Goal: Book appointment/travel/reservation

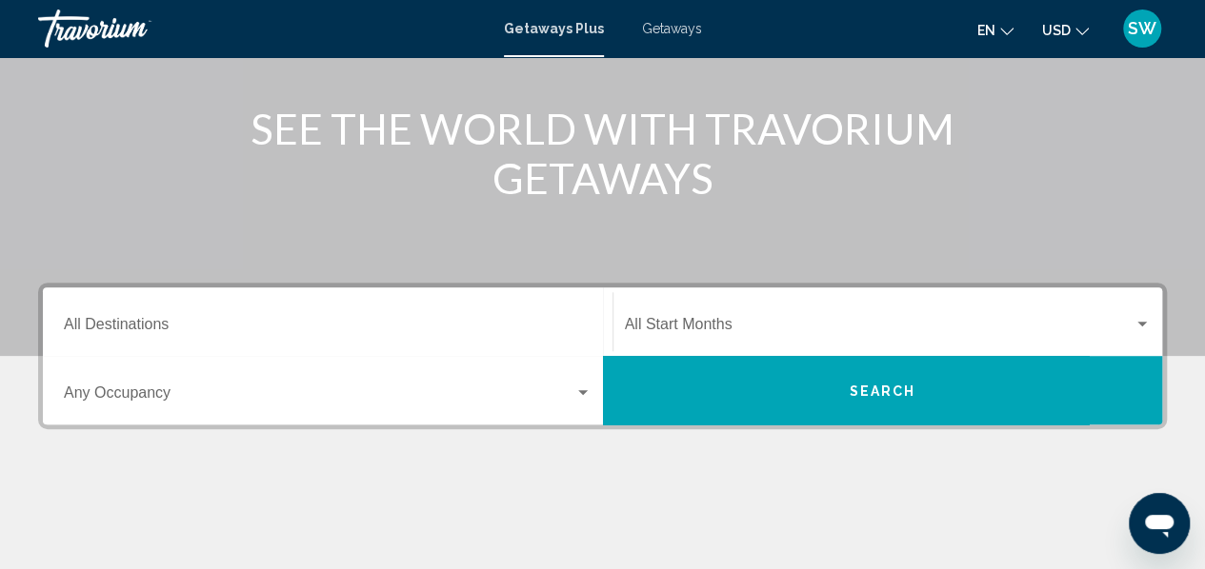
scroll to position [305, 0]
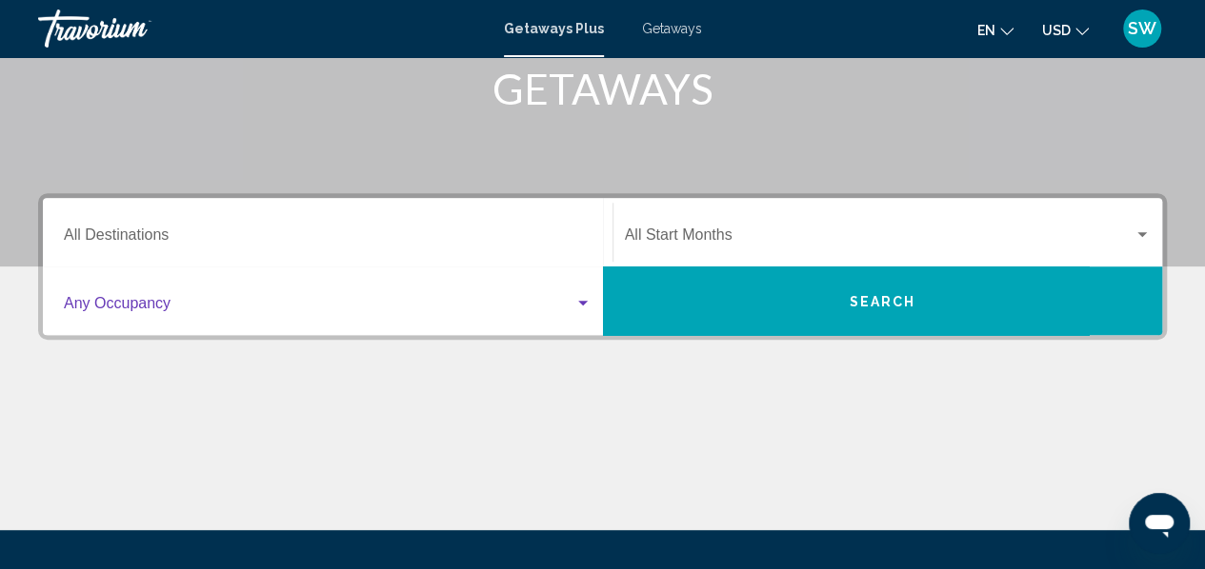
click at [175, 303] on span "Search widget" at bounding box center [319, 307] width 510 height 17
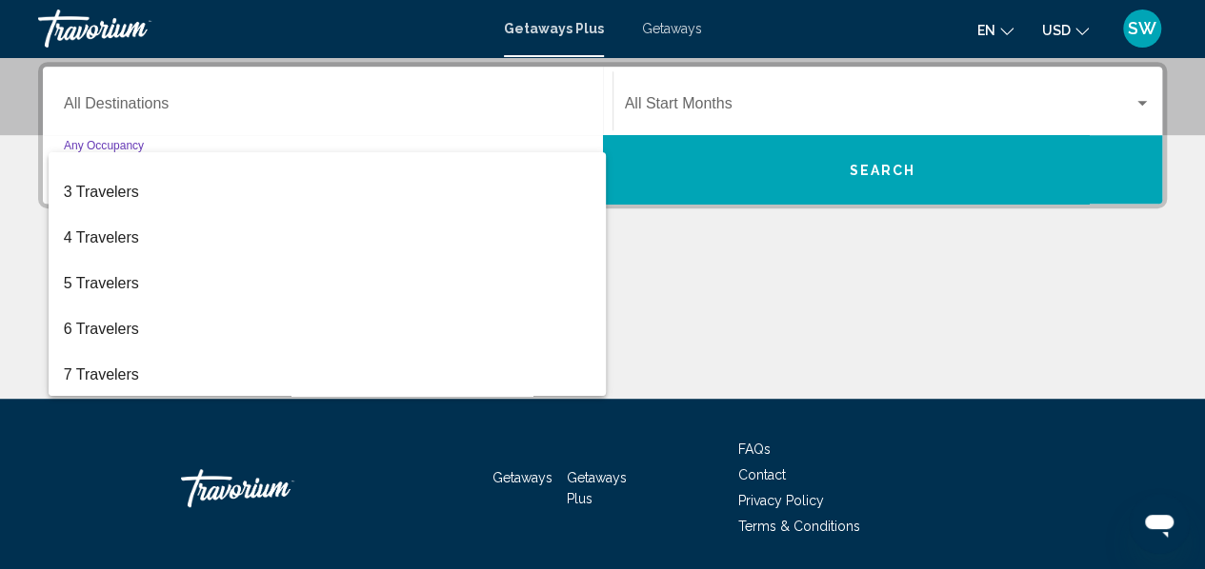
scroll to position [76, 0]
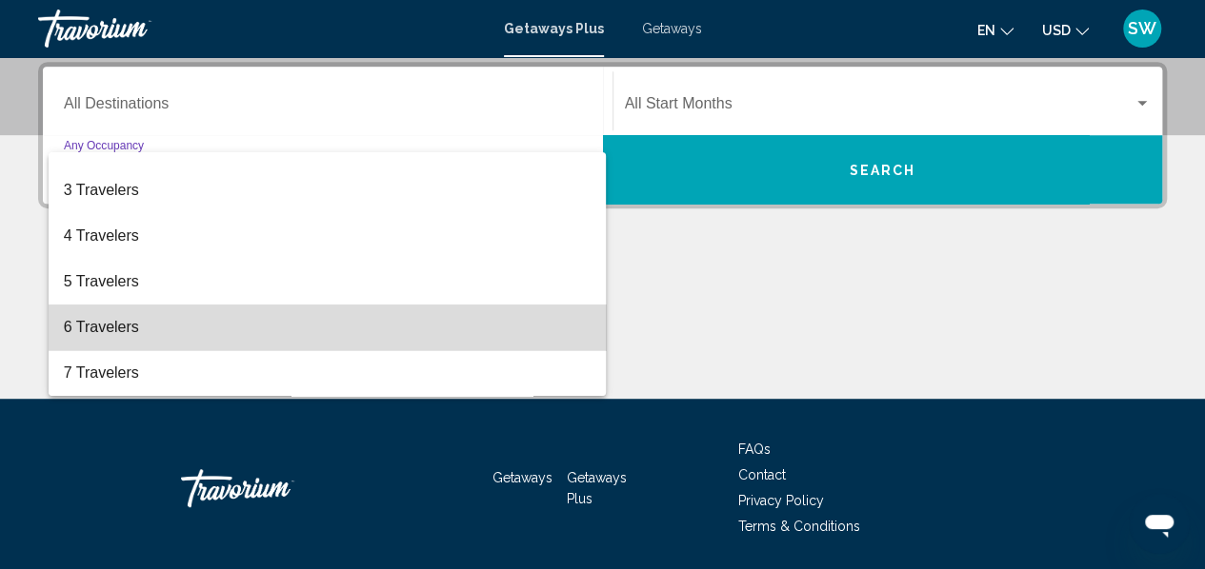
click at [389, 328] on span "6 Travelers" at bounding box center [328, 328] width 528 height 46
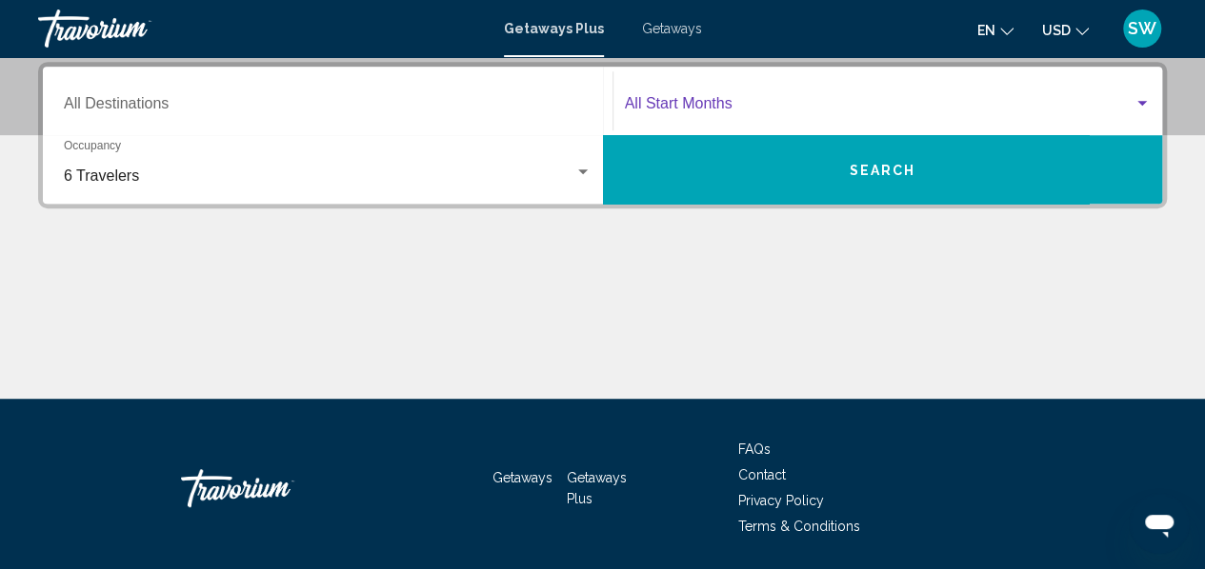
click at [676, 100] on span "Search widget" at bounding box center [879, 107] width 509 height 17
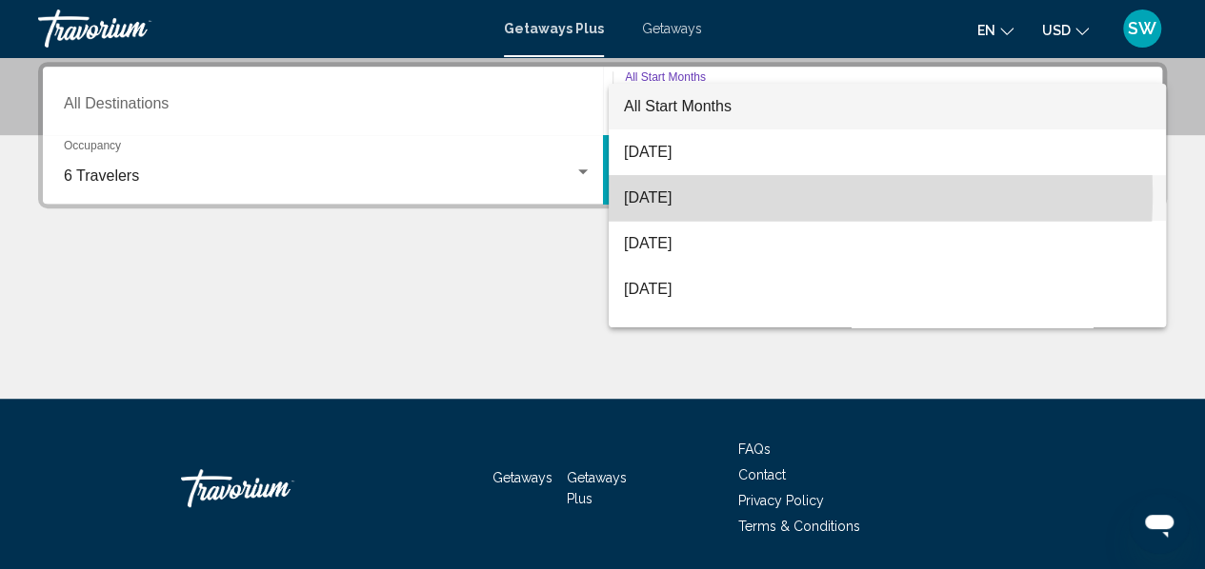
click at [679, 193] on span "[DATE]" at bounding box center [887, 198] width 527 height 46
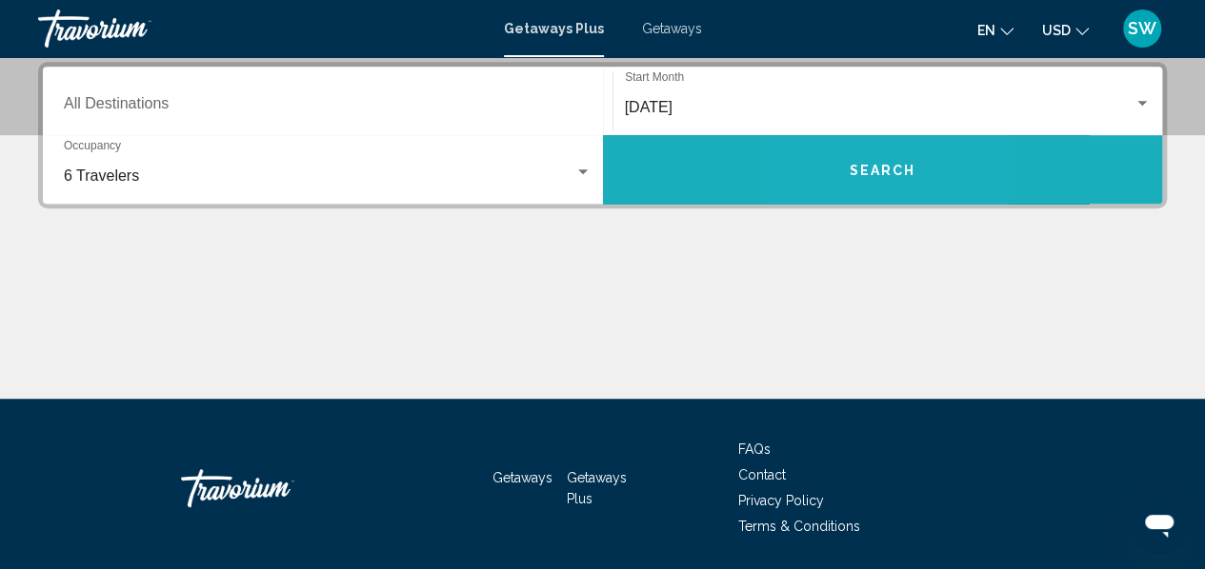
click at [844, 175] on button "Search" at bounding box center [883, 169] width 560 height 69
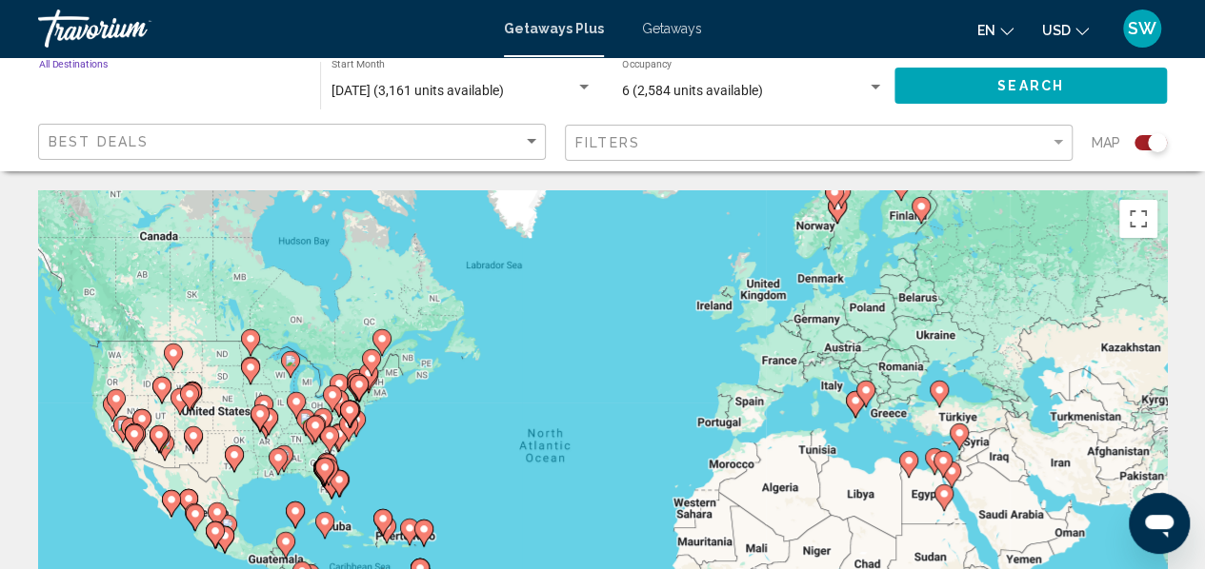
click at [242, 90] on input "Destination All Destinations" at bounding box center [170, 91] width 262 height 15
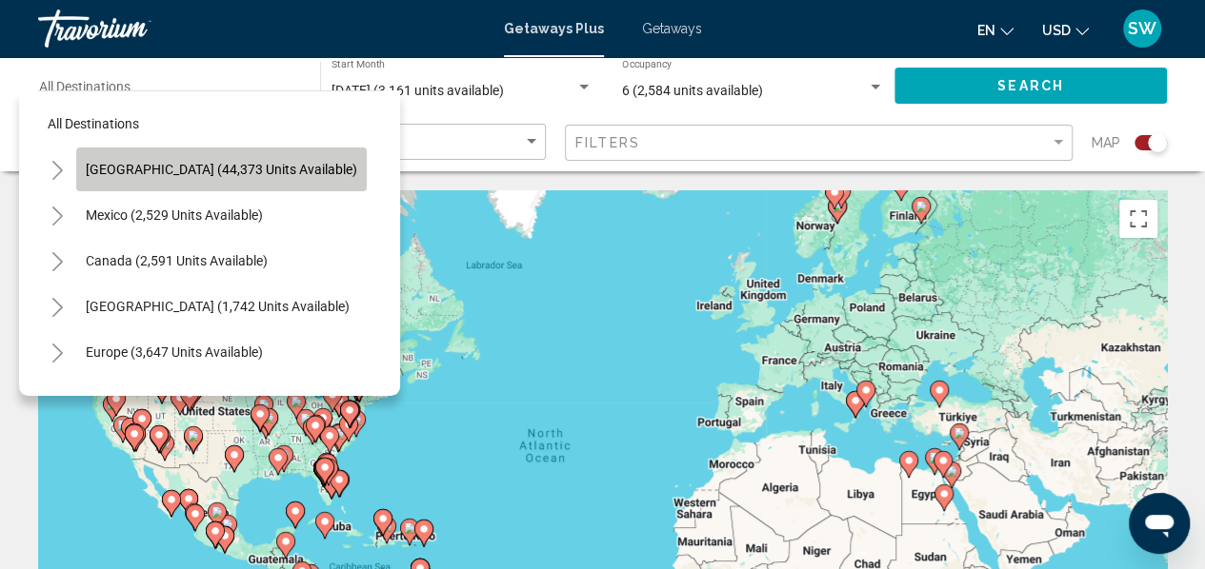
click at [238, 175] on span "[GEOGRAPHIC_DATA] (44,373 units available)" at bounding box center [221, 169] width 271 height 15
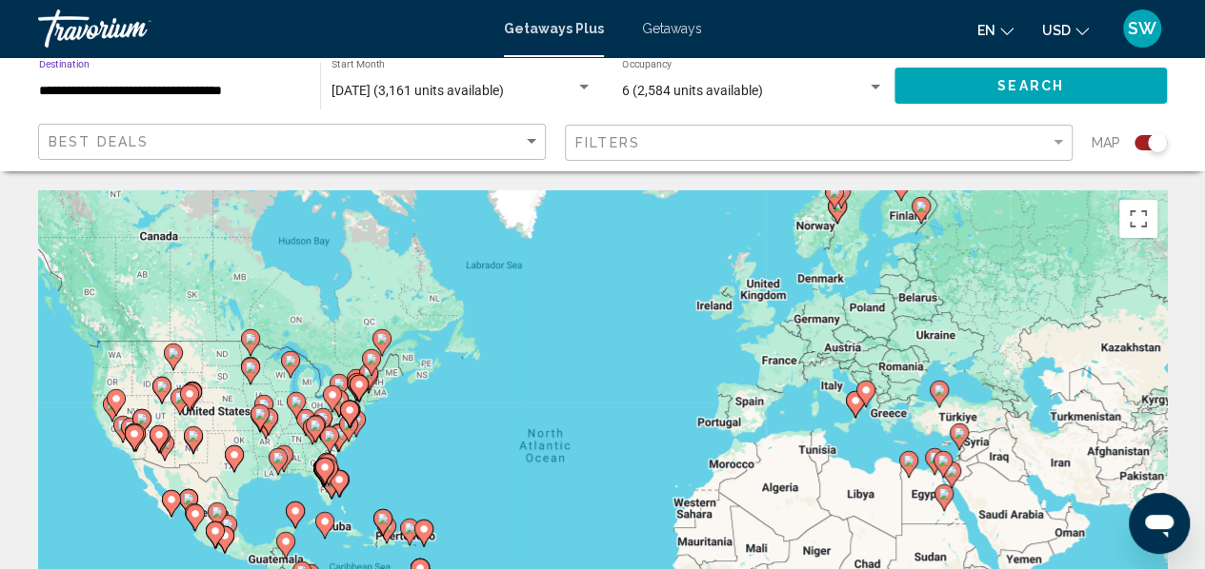
click at [210, 90] on input "**********" at bounding box center [170, 91] width 262 height 15
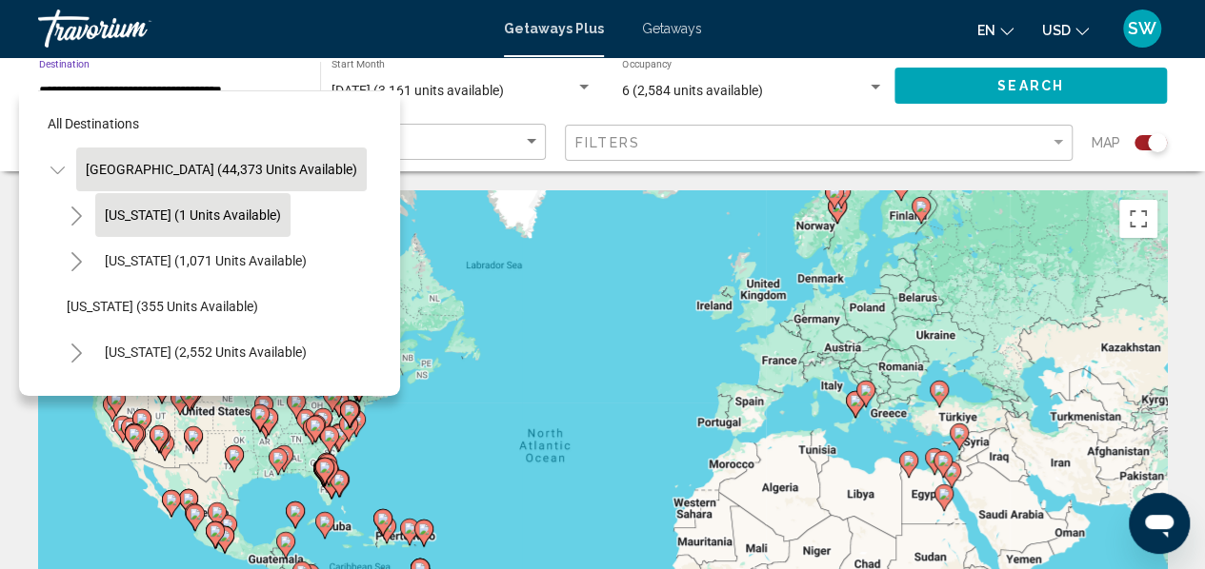
click at [191, 218] on span "[US_STATE] (1 units available)" at bounding box center [193, 215] width 176 height 15
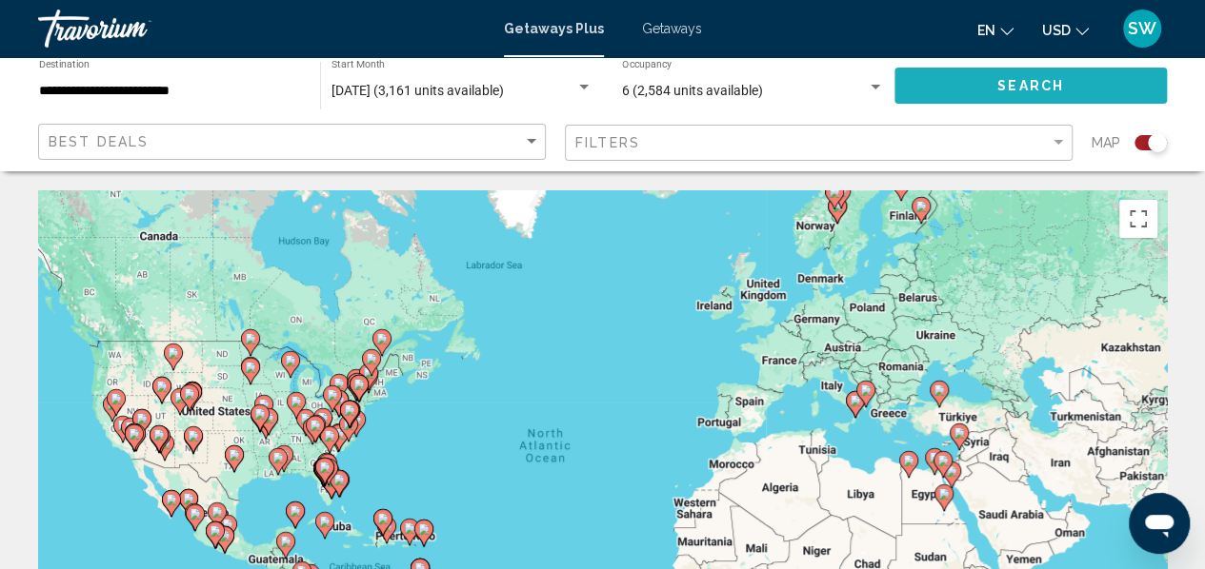
click at [1016, 86] on span "Search" at bounding box center [1030, 86] width 67 height 15
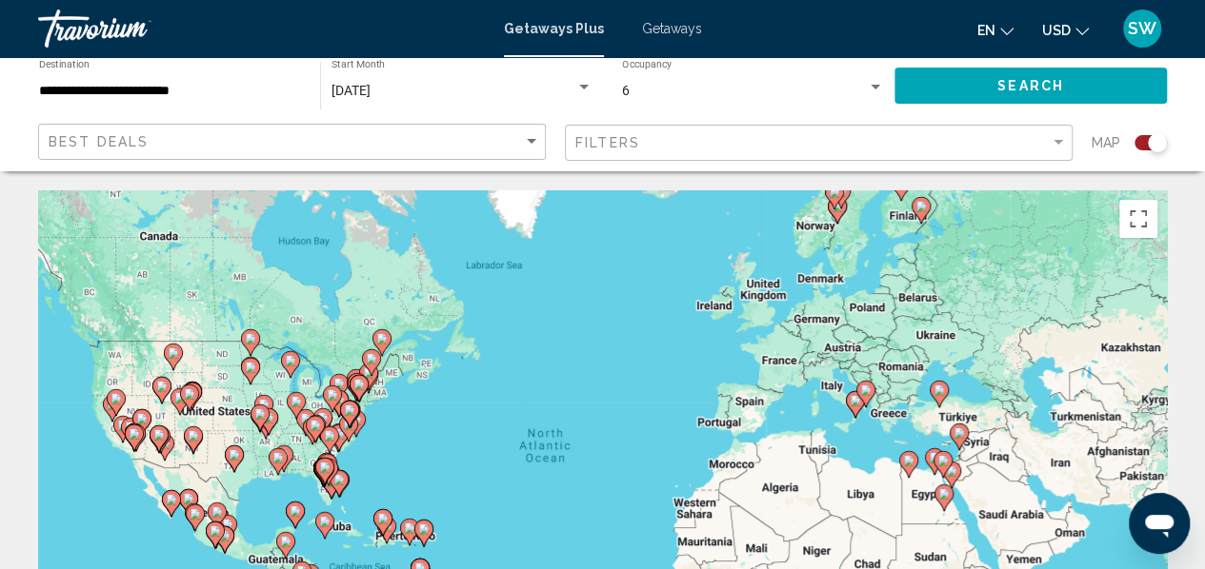
click at [1141, 142] on div "Search widget" at bounding box center [1150, 142] width 32 height 15
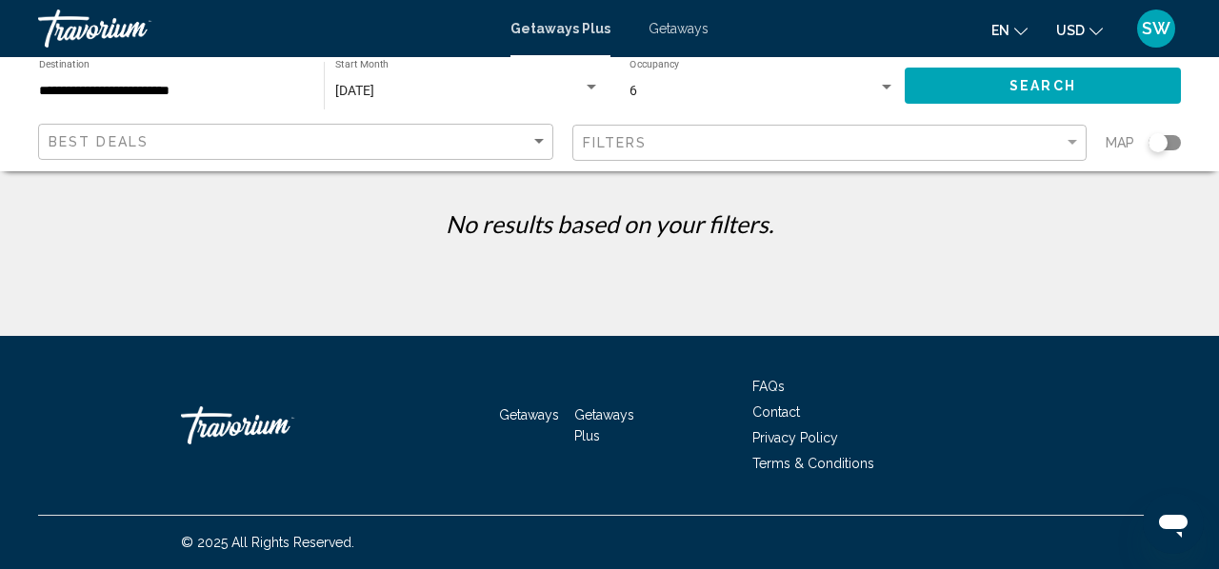
click at [104, 94] on input "**********" at bounding box center [172, 91] width 266 height 15
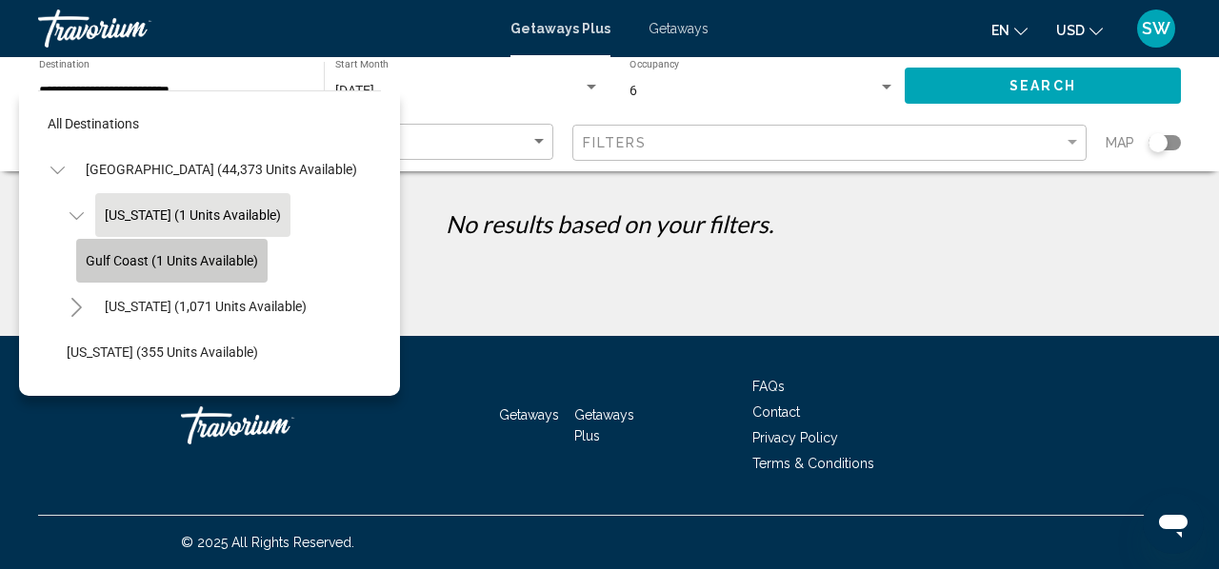
click at [169, 264] on span "Gulf Coast (1 units available)" at bounding box center [172, 260] width 172 height 15
type input "**********"
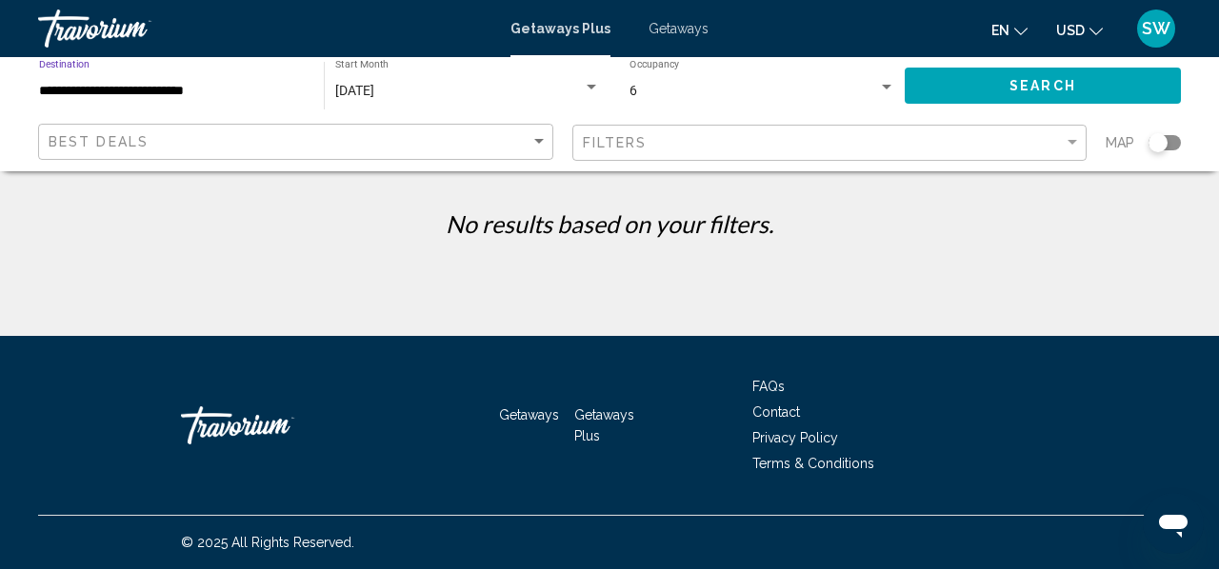
click at [1004, 76] on button "Search" at bounding box center [1043, 85] width 276 height 35
click at [868, 80] on div "6 Occupancy Any Occupancy" at bounding box center [762, 86] width 266 height 52
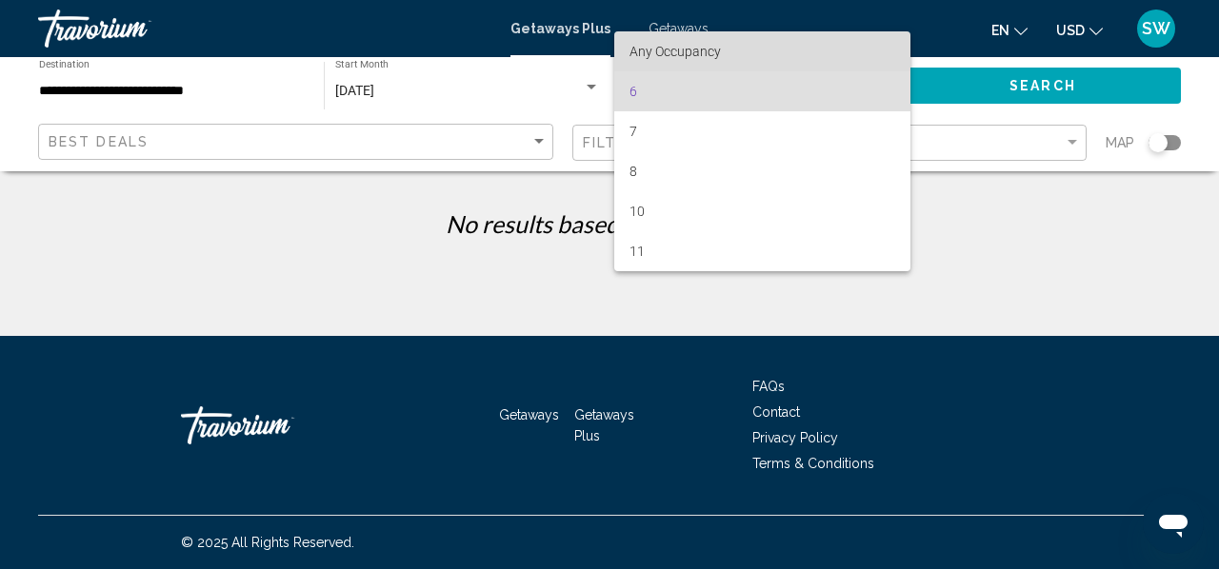
click at [699, 51] on span "Any Occupancy" at bounding box center [674, 51] width 91 height 15
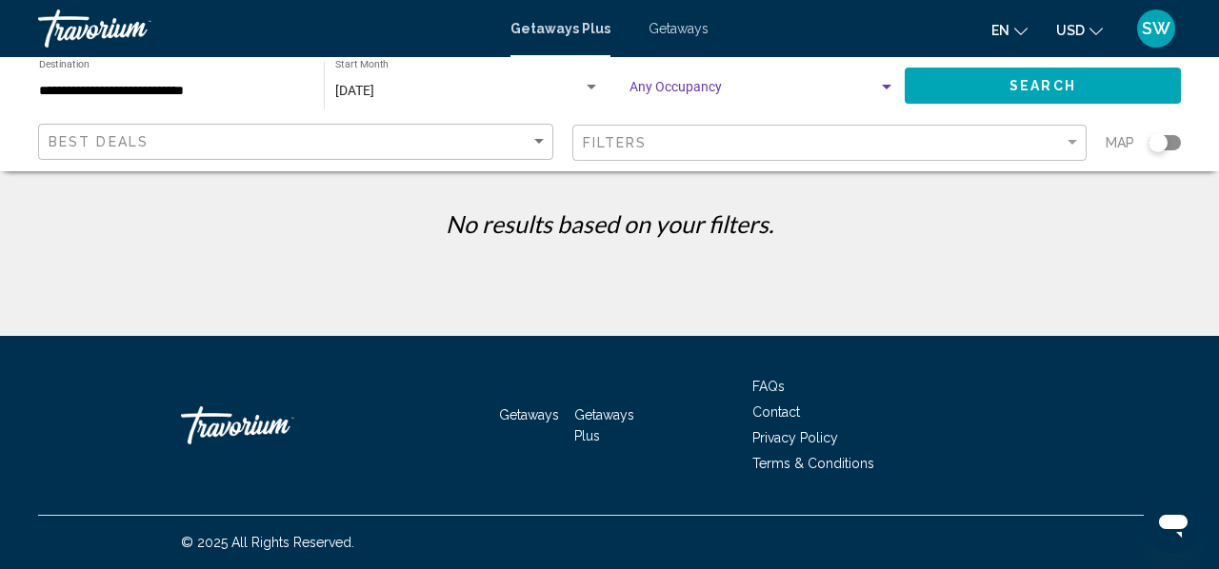
click at [993, 79] on button "Search" at bounding box center [1043, 85] width 276 height 35
click at [222, 89] on input "**********" at bounding box center [172, 91] width 266 height 15
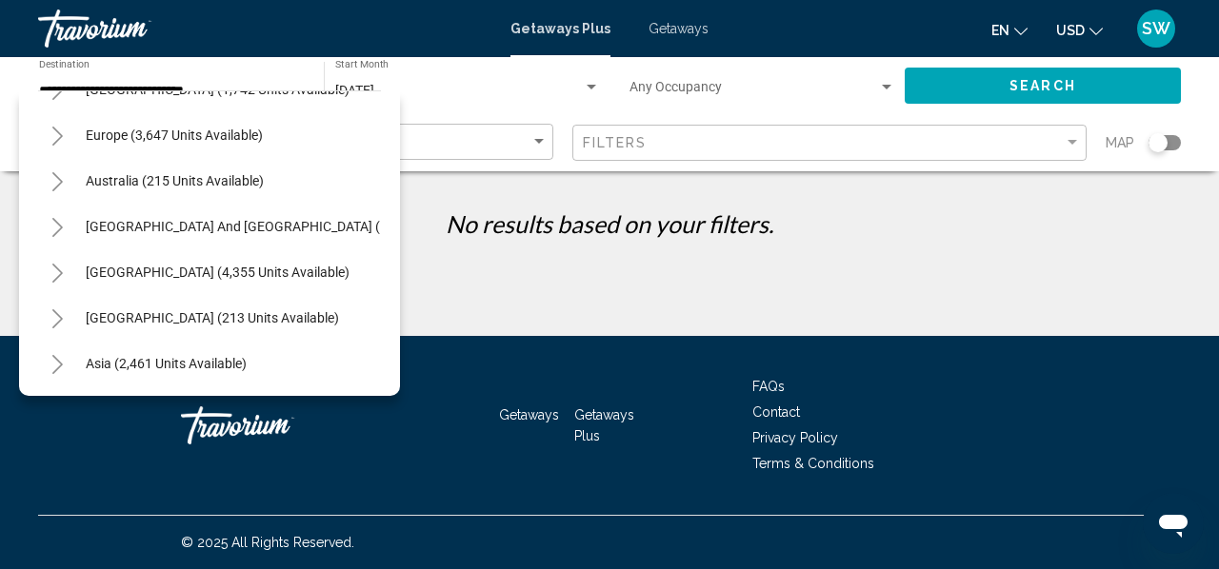
scroll to position [2175, 0]
